Goal: Find specific page/section: Find specific page/section

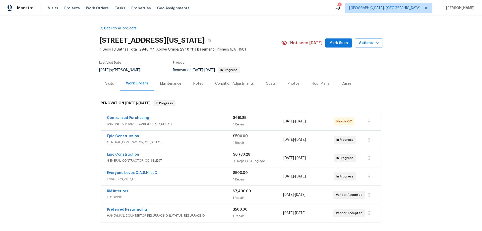
click at [78, 125] on div "Back to all projects 4044 Spyglass Rd, Oklahoma City, OK 73120 4 Beds | 3 Baths…" at bounding box center [241, 123] width 482 height 215
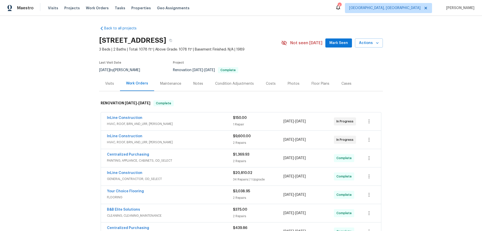
click at [65, 92] on div "Back to all projects [STREET_ADDRESS] 3 Beds | 2 Baths | Total: 1078 ft² | Abov…" at bounding box center [241, 123] width 482 height 215
click at [63, 108] on div "Back to all projects 6300 NW 13th Ave, Ocala, FL 34475 3 Beds | 2 Baths | Total…" at bounding box center [241, 123] width 482 height 215
click at [53, 152] on div "Back to all projects 6300 NW 13th Ave, Ocala, FL 34475 3 Beds | 2 Baths | Total…" at bounding box center [241, 123] width 482 height 215
click at [76, 114] on div "Back to all projects 6300 NW 13th Ave, Ocala, FL 34475 3 Beds | 2 Baths | Total…" at bounding box center [241, 123] width 482 height 215
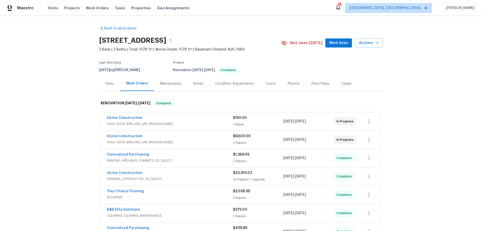
click at [66, 111] on div "Back to all projects 6300 NW 13th Ave, Ocala, FL 34475 3 Beds | 2 Baths | Total…" at bounding box center [241, 123] width 482 height 215
click at [90, 126] on div "Back to all projects 6300 NW 13th Ave, Ocala, FL 34475 3 Beds | 2 Baths | Total…" at bounding box center [241, 123] width 482 height 215
click at [86, 81] on div "Back to all projects 6300 NW 13th Ave, Ocala, FL 34475 3 Beds | 2 Baths | Total…" at bounding box center [241, 123] width 482 height 215
click at [41, 80] on div "Back to all projects 6300 NW 13th Ave, Ocala, FL 34475 3 Beds | 2 Baths | Total…" at bounding box center [241, 123] width 482 height 215
click at [67, 71] on div "Back to all projects 6300 NW 13th Ave, Ocala, FL 34475 3 Beds | 2 Baths | Total…" at bounding box center [241, 123] width 482 height 215
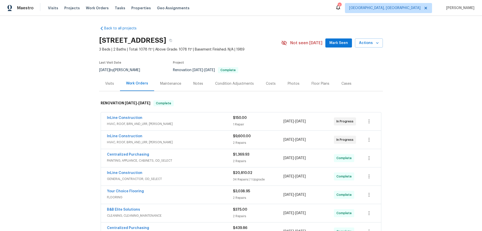
click at [59, 82] on div "Back to all projects 6300 NW 13th Ave, Ocala, FL 34475 3 Beds | 2 Baths | Total…" at bounding box center [241, 123] width 482 height 215
click at [62, 101] on div "Back to all projects 6300 NW 13th Ave, Ocala, FL 34475 3 Beds | 2 Baths | Total…" at bounding box center [241, 123] width 482 height 215
click at [51, 101] on div "Back to all projects 6300 NW 13th Ave, Ocala, FL 34475 3 Beds | 2 Baths | Total…" at bounding box center [241, 123] width 482 height 215
click at [78, 92] on div "Back to all projects 6300 NW 13th Ave, Ocala, FL 34475 3 Beds | 2 Baths | Total…" at bounding box center [241, 123] width 482 height 215
click at [57, 82] on div "Back to all projects 6300 NW 13th Ave, Ocala, FL 34475 3 Beds | 2 Baths | Total…" at bounding box center [241, 123] width 482 height 215
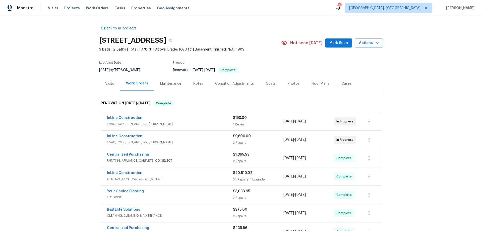
click at [63, 71] on div "Back to all projects 6300 NW 13th Ave, Ocala, FL 34475 3 Beds | 2 Baths | Total…" at bounding box center [241, 123] width 482 height 215
click at [55, 112] on div "Back to all projects [STREET_ADDRESS] 3 Beds | 2 Baths | Total: 1450 ft² | Abov…" at bounding box center [241, 123] width 482 height 215
click at [63, 99] on div "Back to all projects [STREET_ADDRESS] 3 Beds | 2 Baths | Total: 1450 ft² | Abov…" at bounding box center [241, 123] width 482 height 215
click at [71, 81] on div "Back to all projects [STREET_ADDRESS] 3 Beds | 2 Baths | Total: 1450 ft² | Abov…" at bounding box center [241, 123] width 482 height 215
click at [58, 104] on div "Back to all projects [STREET_ADDRESS] 3 Beds | 2 Baths | Total: 1450 ft² | Abov…" at bounding box center [241, 123] width 482 height 215
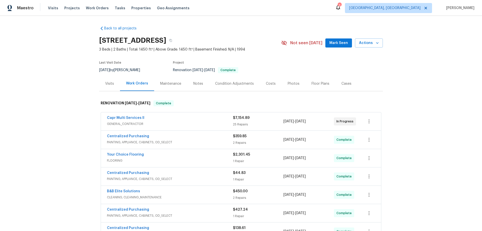
click at [59, 81] on div "Back to all projects [STREET_ADDRESS] 3 Beds | 2 Baths | Total: 1450 ft² | Abov…" at bounding box center [241, 123] width 482 height 215
click at [54, 102] on div "Back to all projects [STREET_ADDRESS] 3 Beds | 2 Baths | Total: 1450 ft² | Abov…" at bounding box center [241, 123] width 482 height 215
